Goal: Task Accomplishment & Management: Use online tool/utility

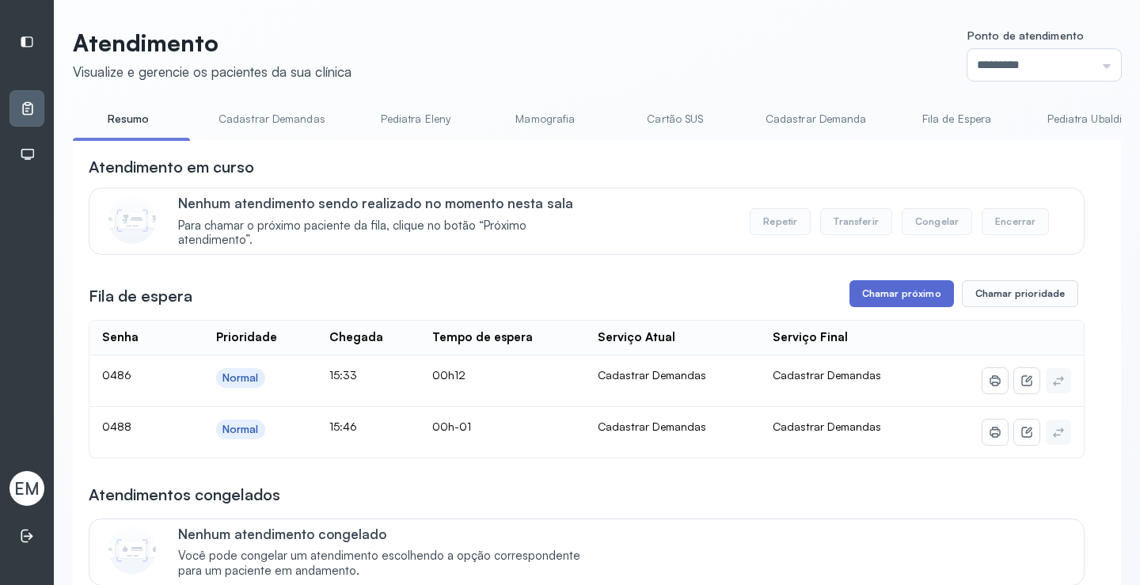
click at [907, 296] on button "Chamar próximo" at bounding box center [902, 293] width 105 height 27
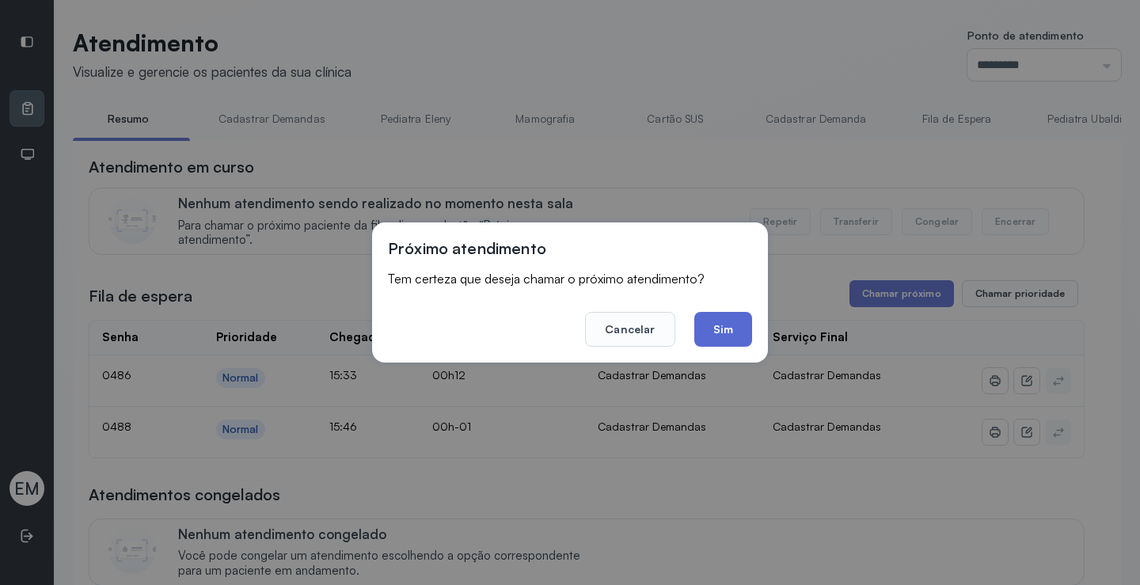
click at [718, 326] on button "Sim" at bounding box center [723, 329] width 58 height 35
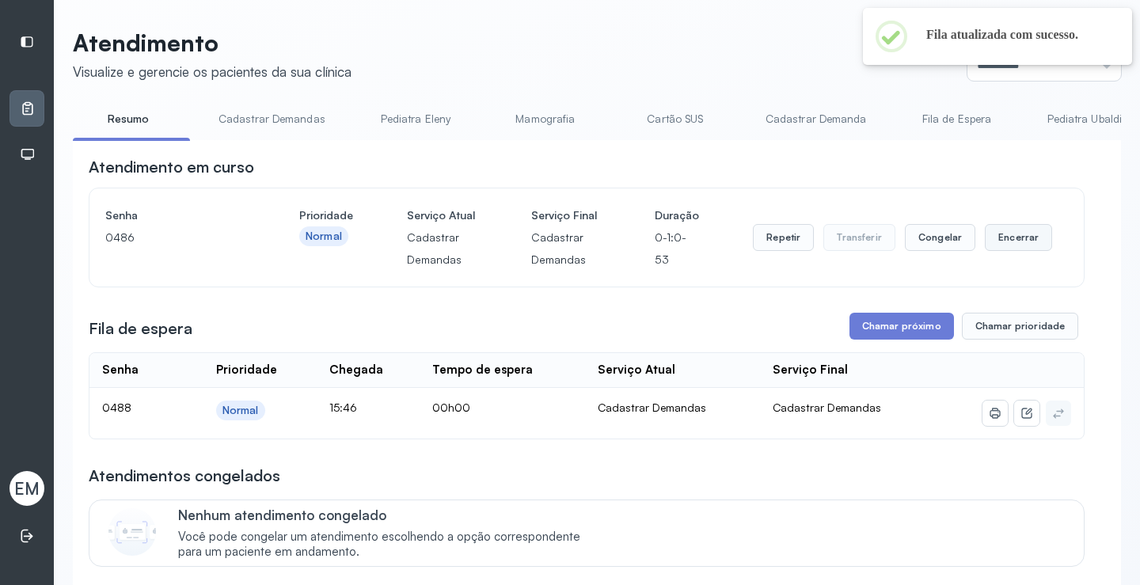
click at [1011, 237] on button "Encerrar" at bounding box center [1018, 237] width 67 height 27
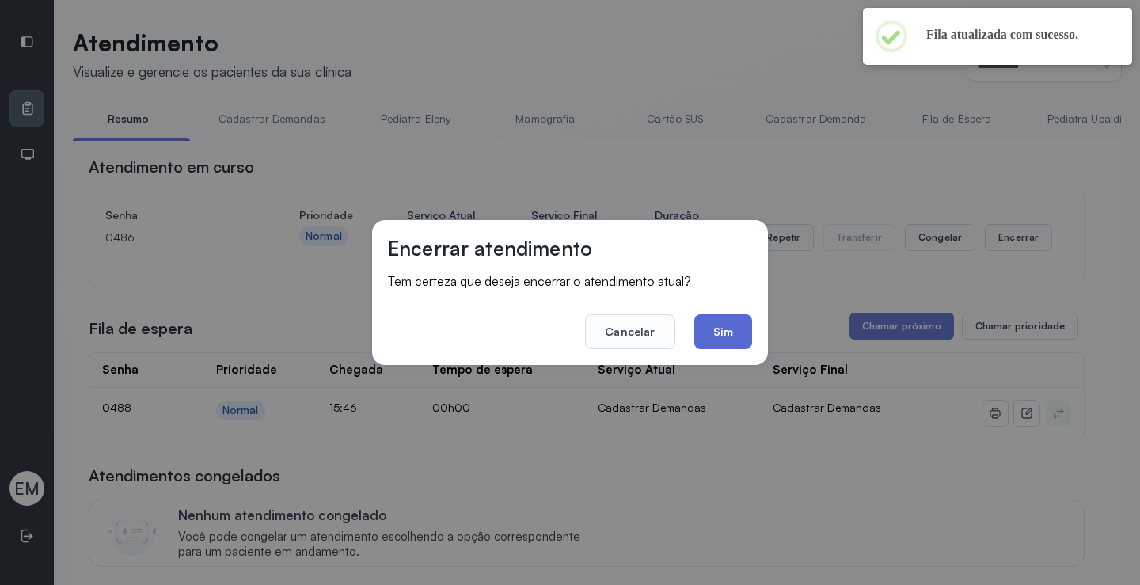
click at [728, 325] on button "Sim" at bounding box center [723, 331] width 58 height 35
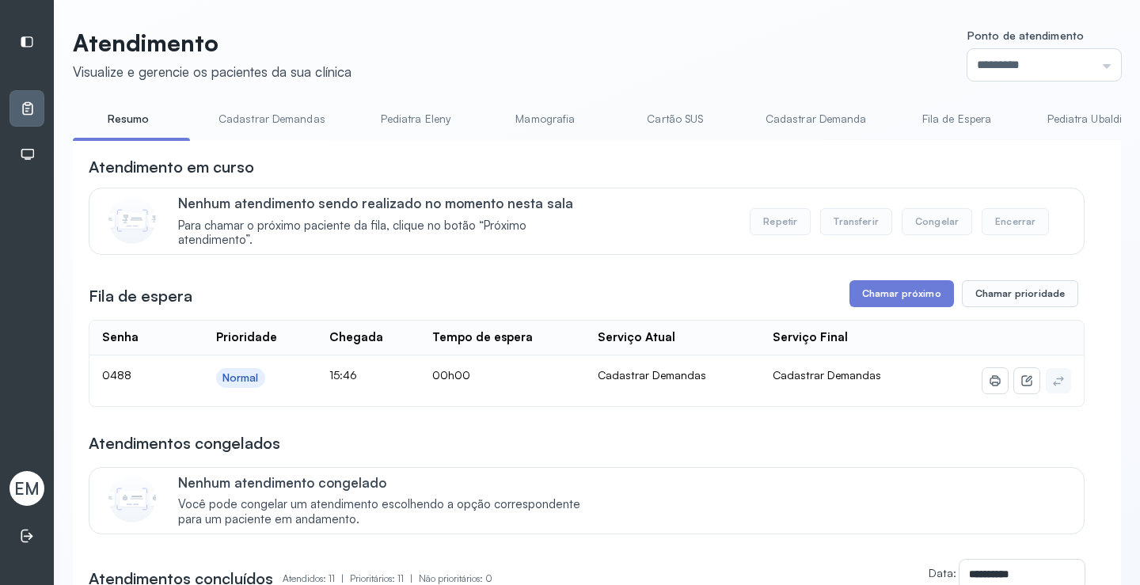
scroll to position [79, 0]
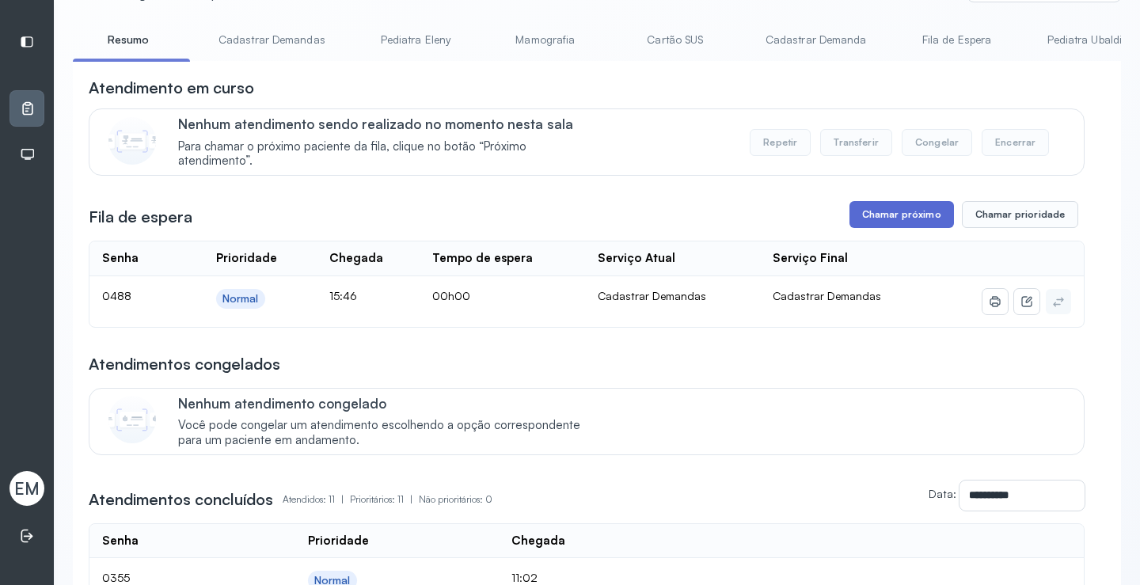
click at [888, 213] on button "Chamar próximo" at bounding box center [902, 214] width 105 height 27
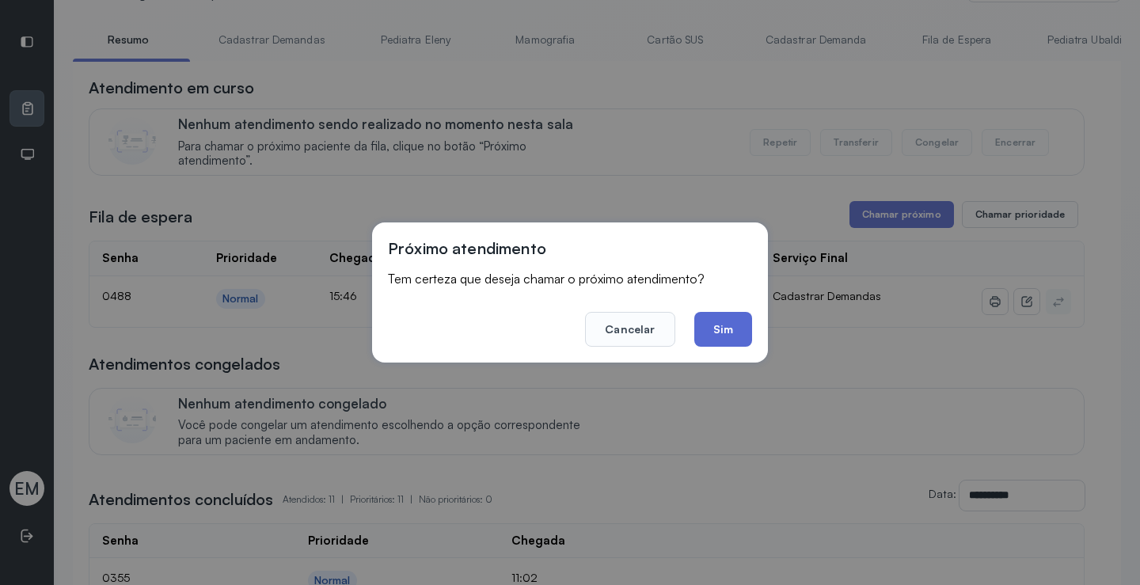
click at [728, 324] on button "Sim" at bounding box center [723, 329] width 58 height 35
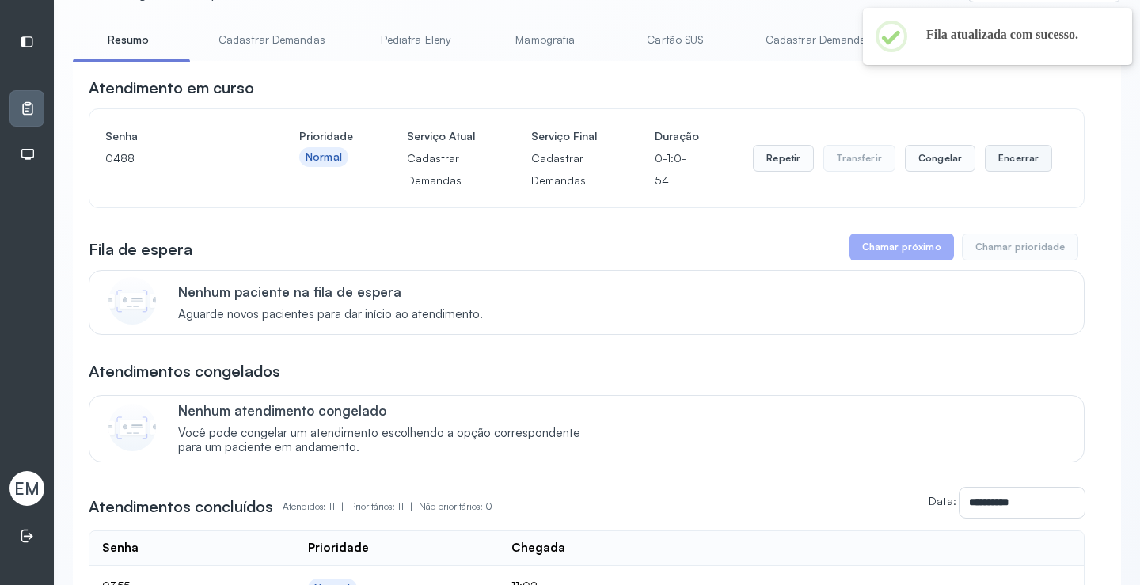
click at [1006, 159] on button "Encerrar" at bounding box center [1018, 158] width 67 height 27
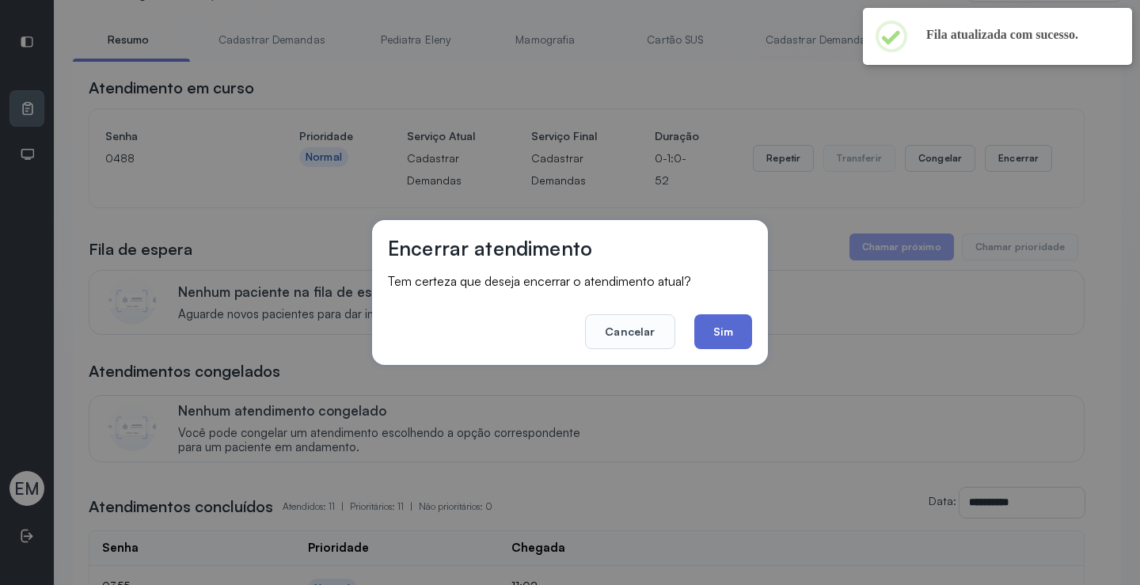
click at [728, 327] on button "Sim" at bounding box center [723, 331] width 58 height 35
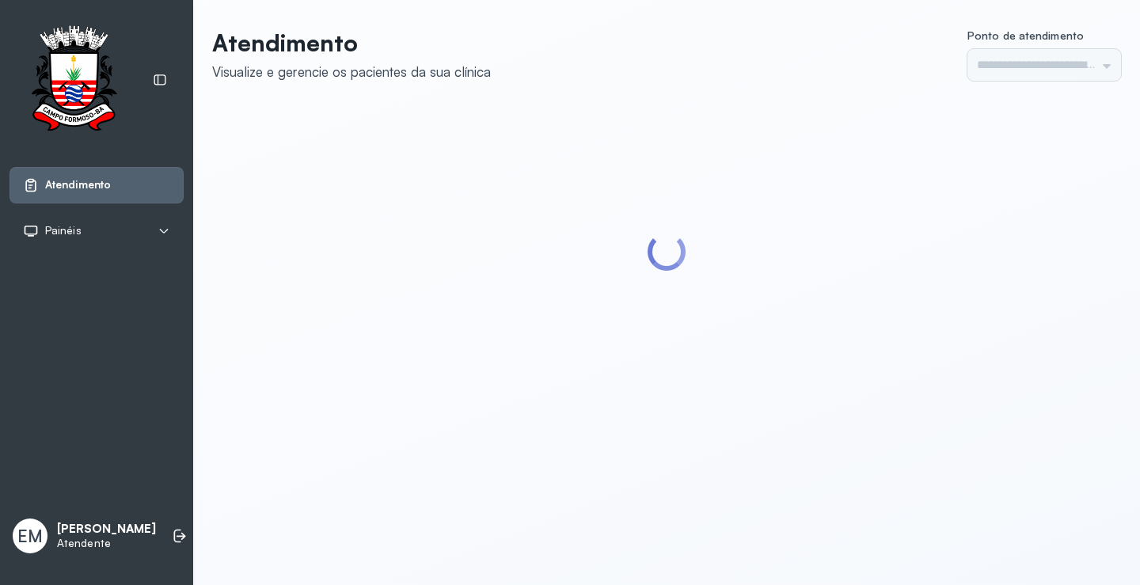
type input "*********"
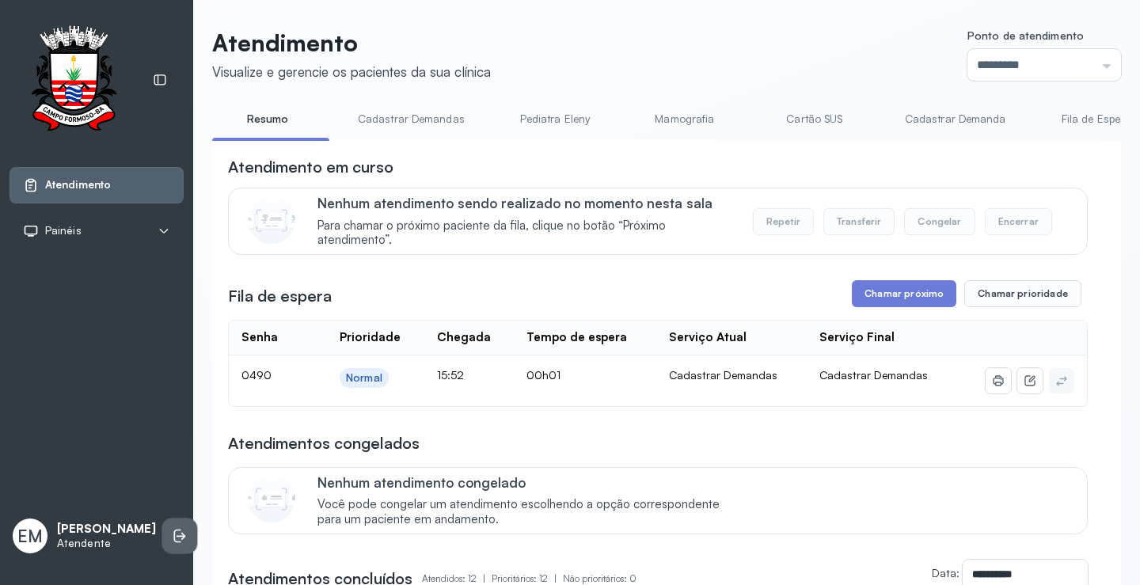
click at [172, 528] on icon at bounding box center [180, 536] width 16 height 16
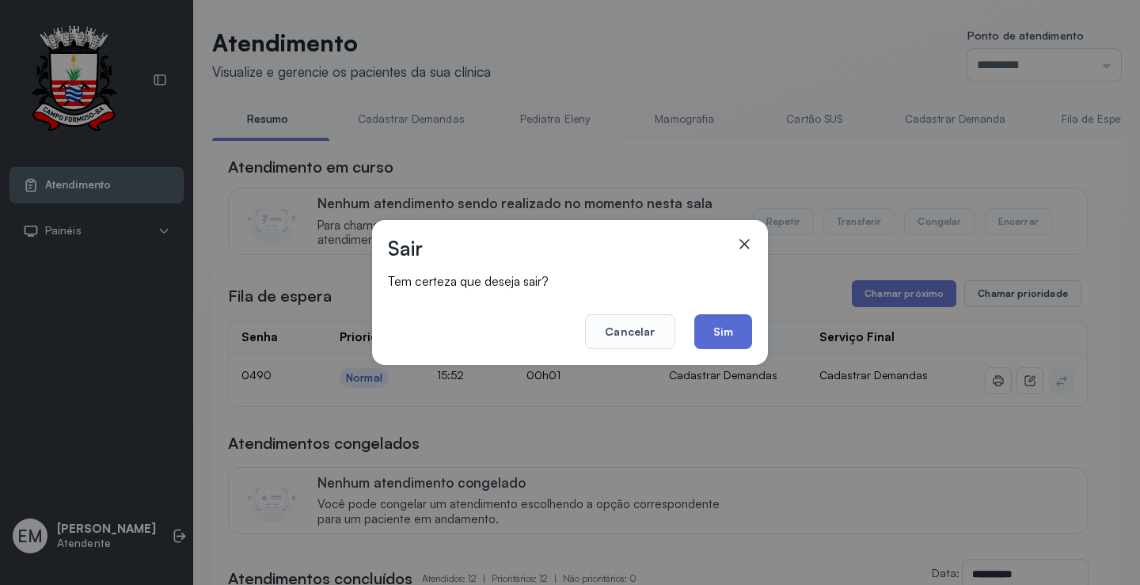
click at [730, 327] on button "Sim" at bounding box center [723, 331] width 58 height 35
